Goal: Task Accomplishment & Management: Use online tool/utility

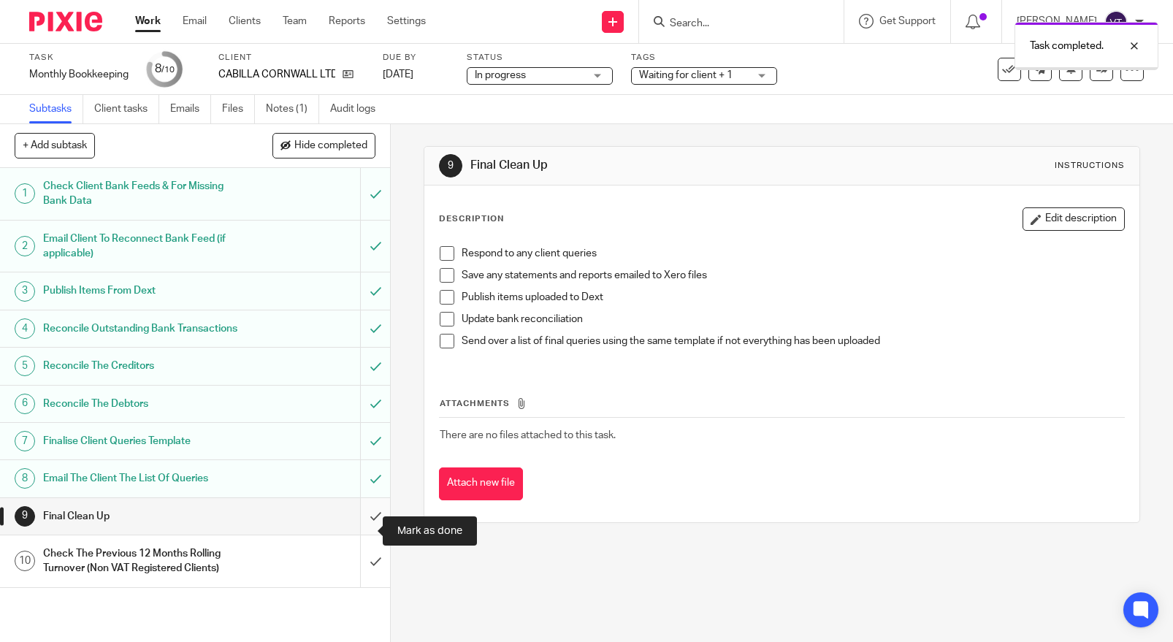
click at [353, 523] on input "submit" at bounding box center [195, 516] width 390 height 37
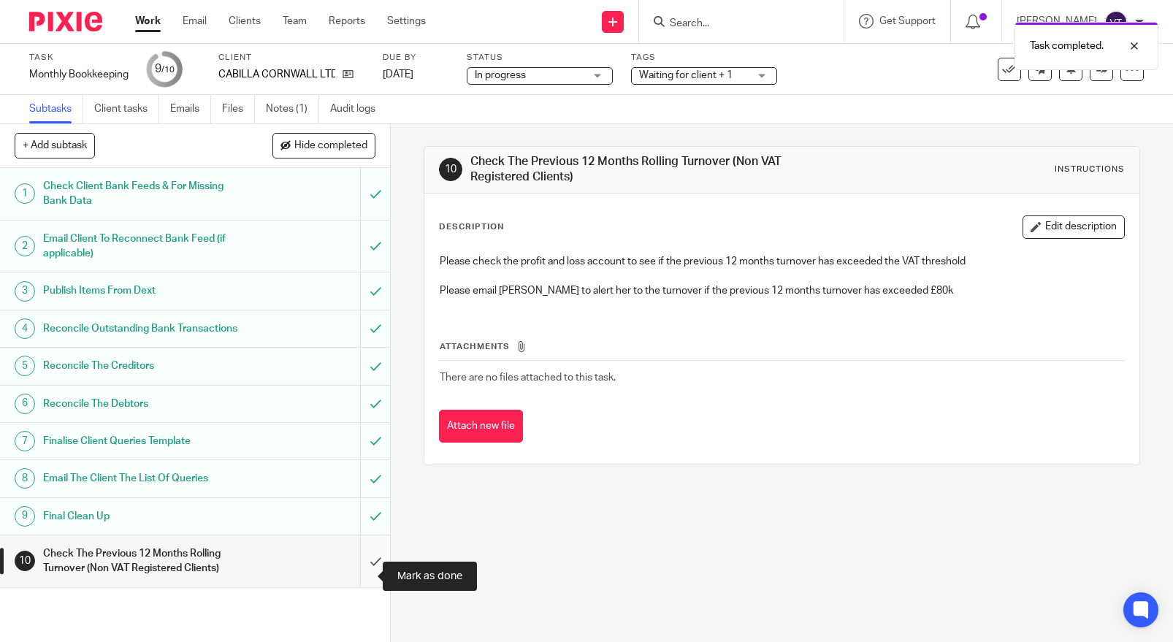
click at [363, 576] on input "submit" at bounding box center [195, 562] width 390 height 52
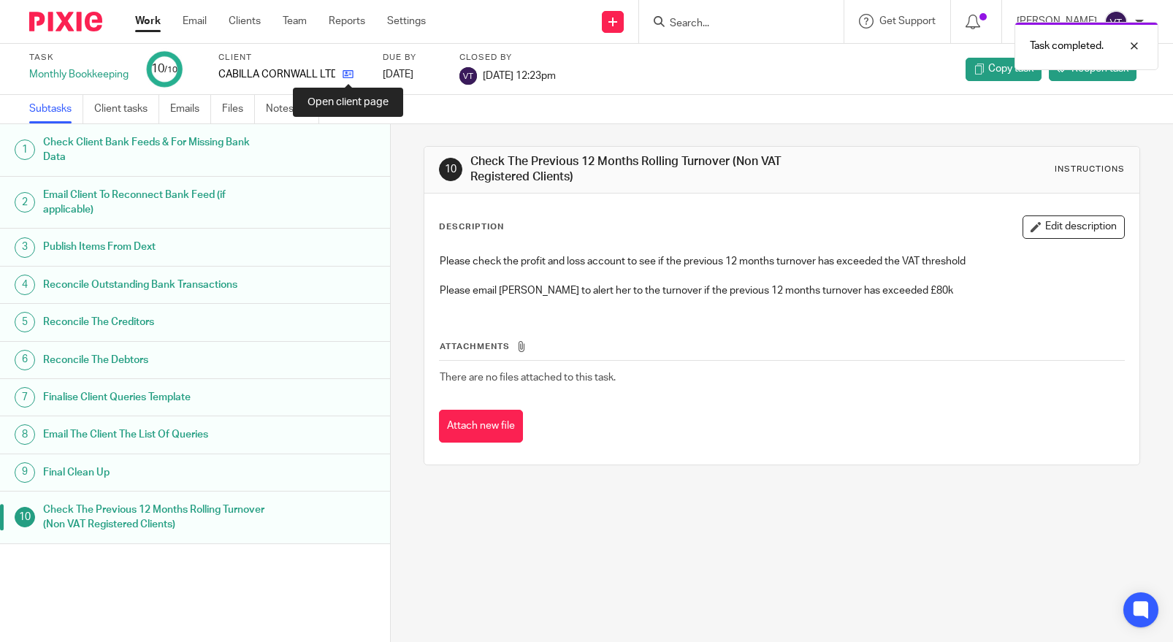
click at [349, 75] on icon at bounding box center [348, 74] width 11 height 11
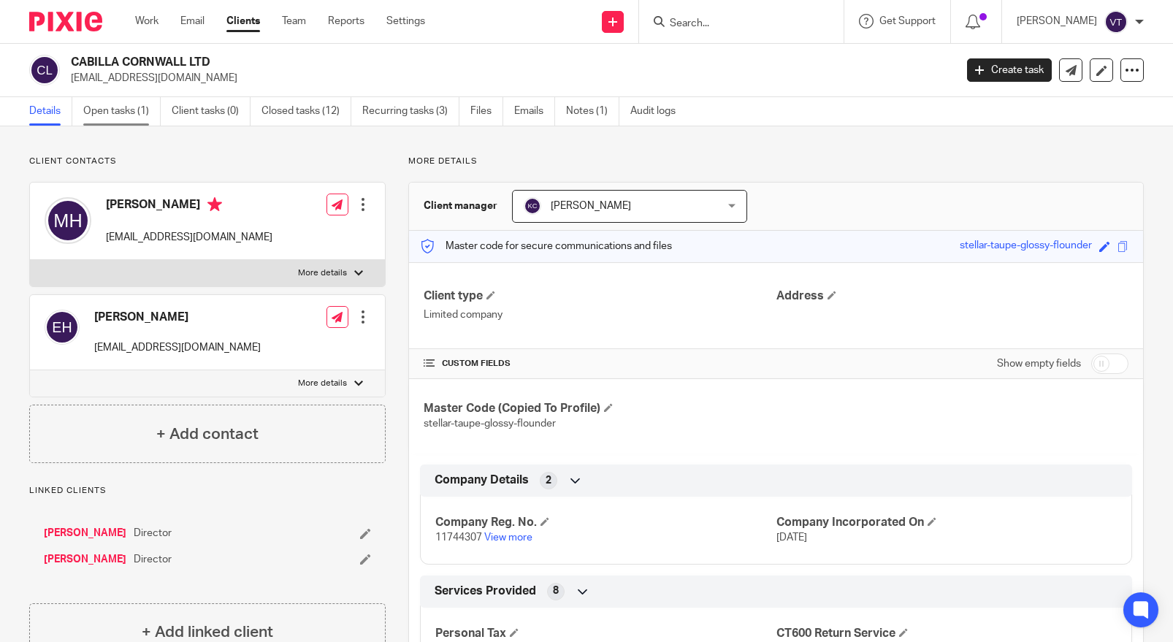
click at [126, 112] on link "Open tasks (1)" at bounding box center [121, 111] width 77 height 28
